Goal: Go to known website: Access a specific website the user already knows

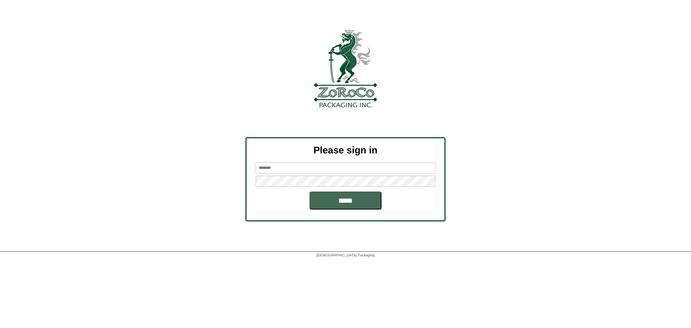
type input "*******"
click at [346, 192] on input "*****" at bounding box center [345, 200] width 72 height 18
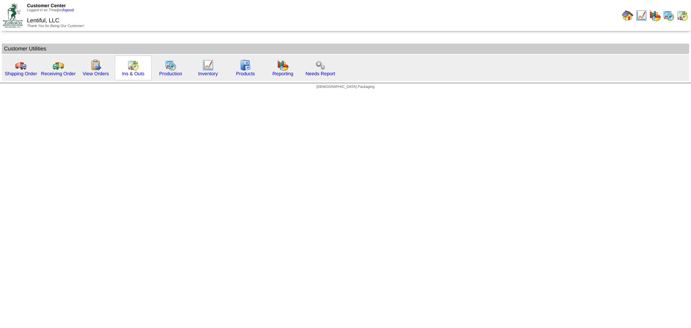
click at [131, 61] on img at bounding box center [133, 65] width 12 height 12
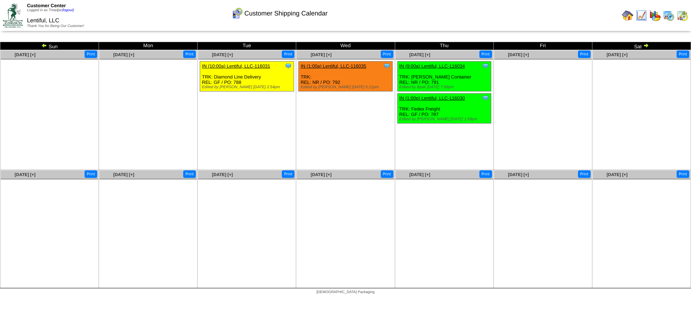
click at [626, 16] on img at bounding box center [627, 16] width 12 height 12
